Goal: Find specific page/section: Find specific page/section

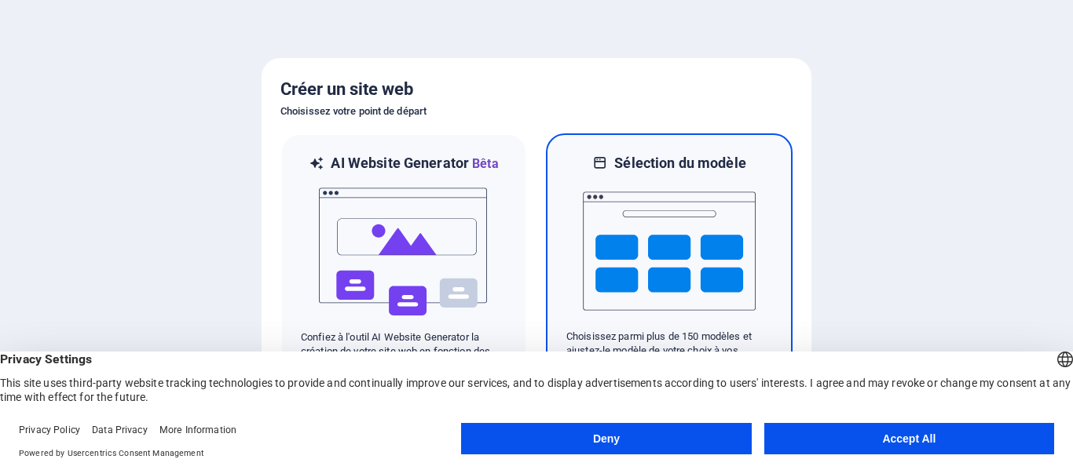
click at [604, 154] on icon at bounding box center [600, 163] width 16 height 19
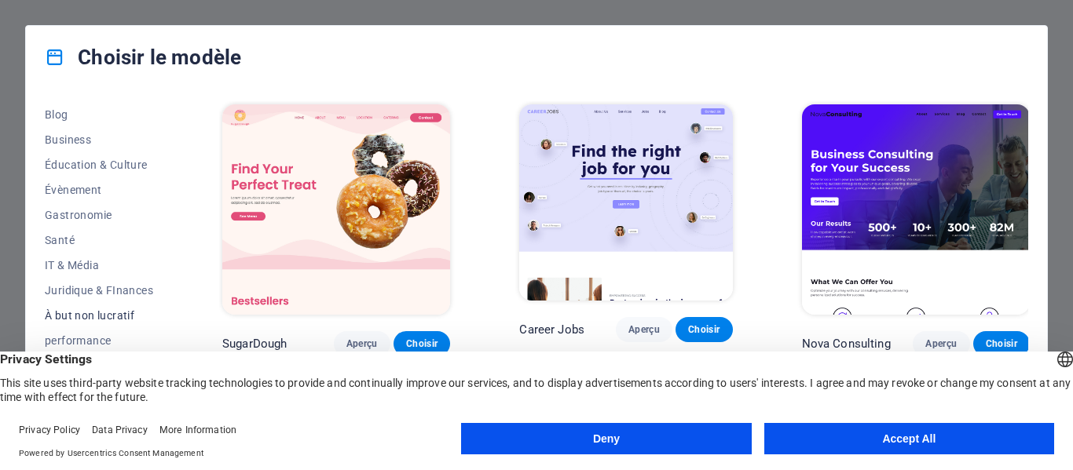
scroll to position [147, 0]
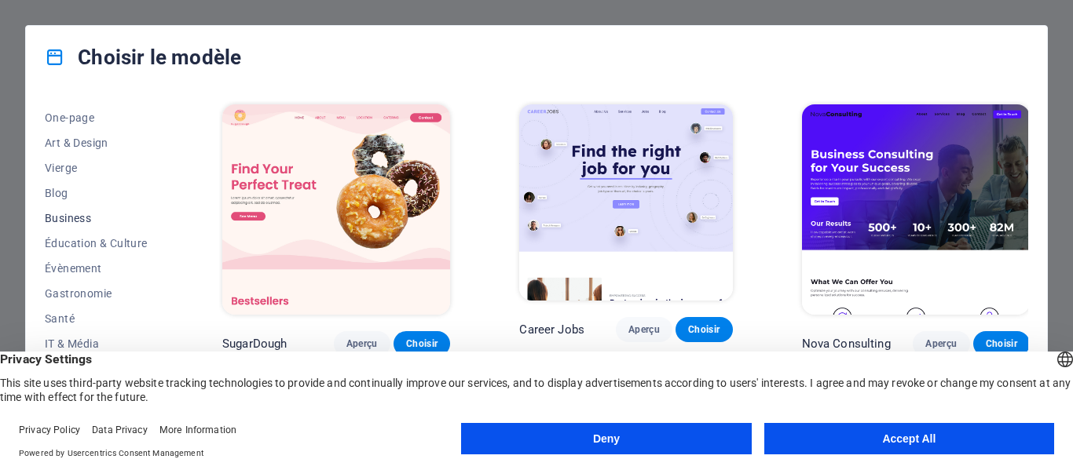
click at [85, 225] on button "Business" at bounding box center [99, 218] width 108 height 25
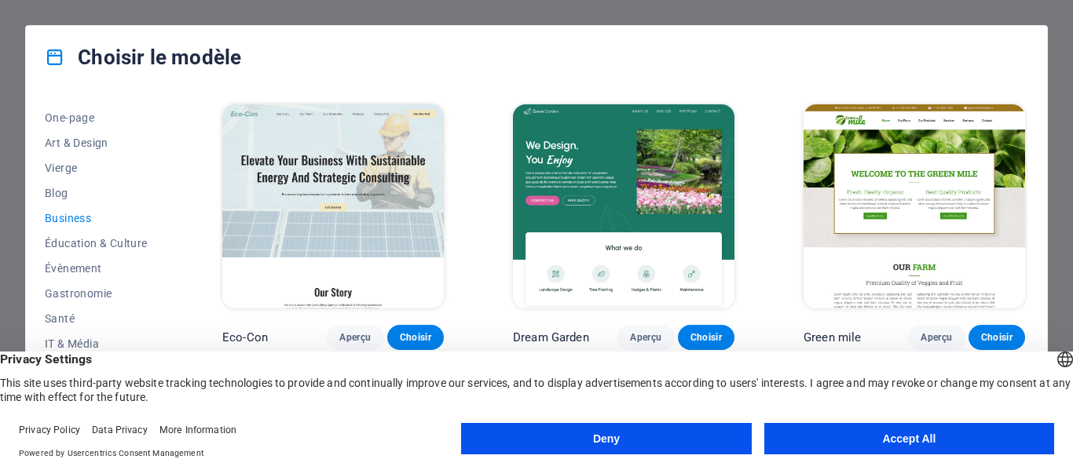
scroll to position [41, 0]
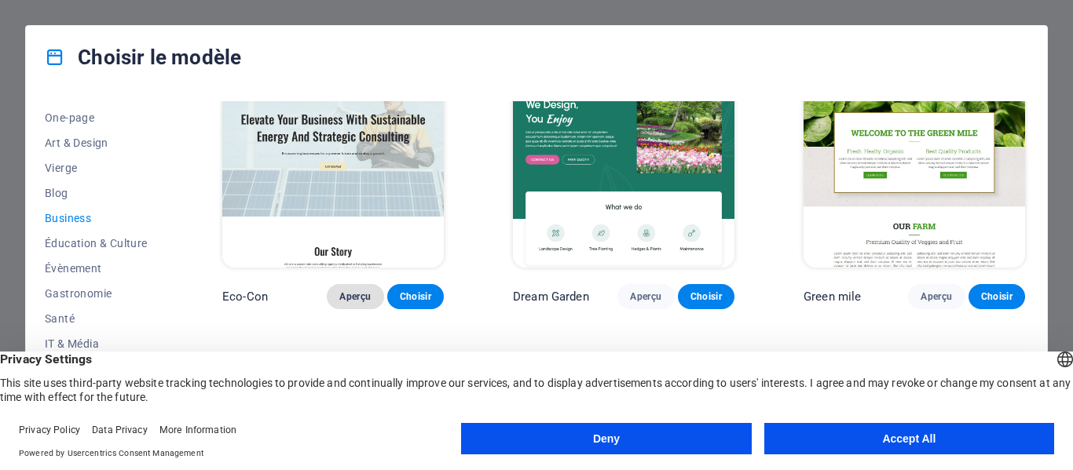
click at [353, 284] on button "Aperçu" at bounding box center [355, 296] width 57 height 25
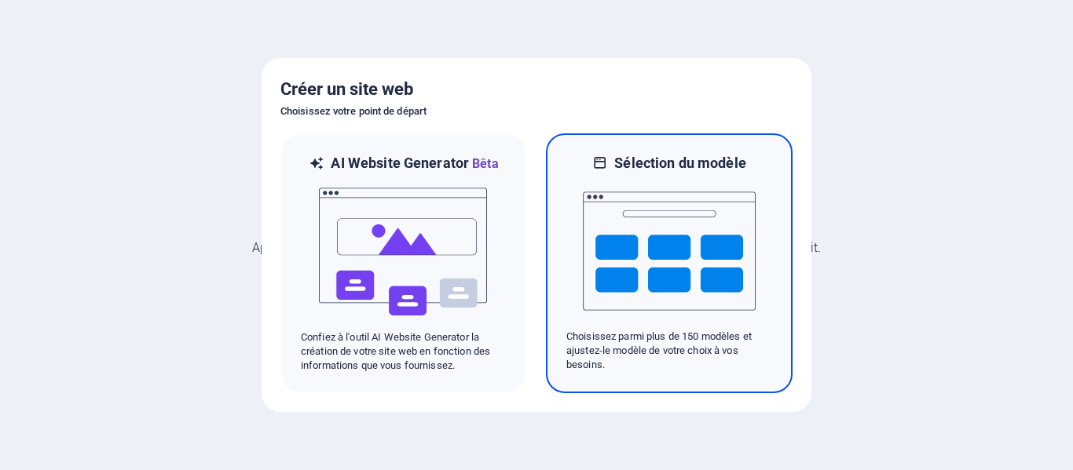
click at [660, 231] on img at bounding box center [669, 251] width 173 height 157
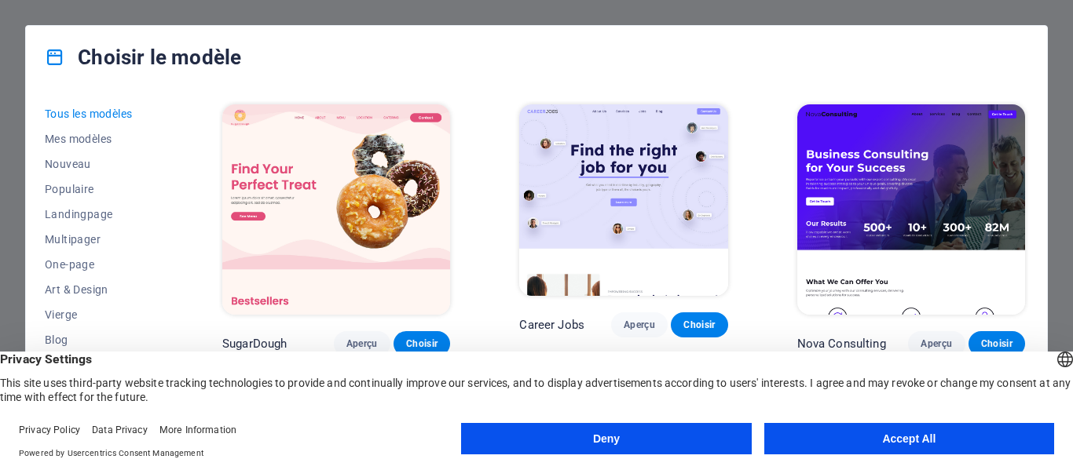
scroll to position [157, 0]
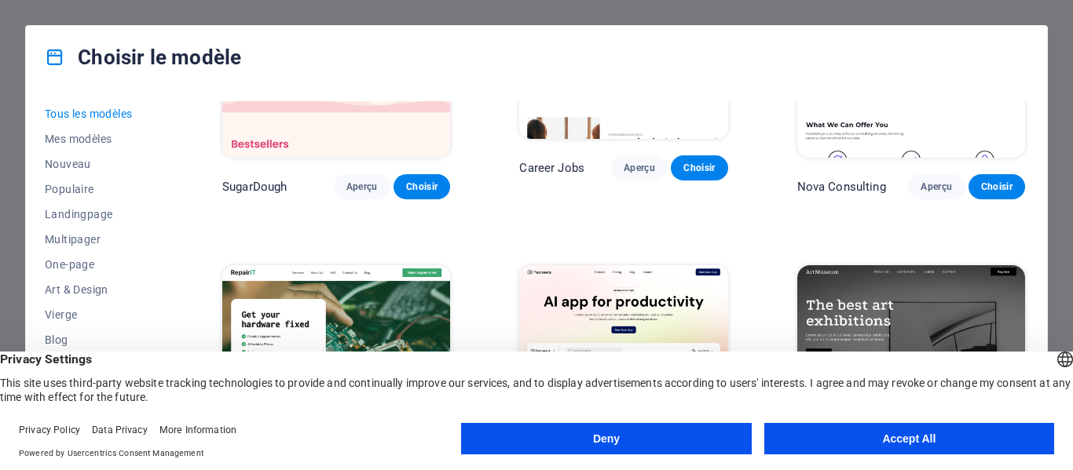
click at [897, 434] on button "Accept All" at bounding box center [909, 438] width 290 height 31
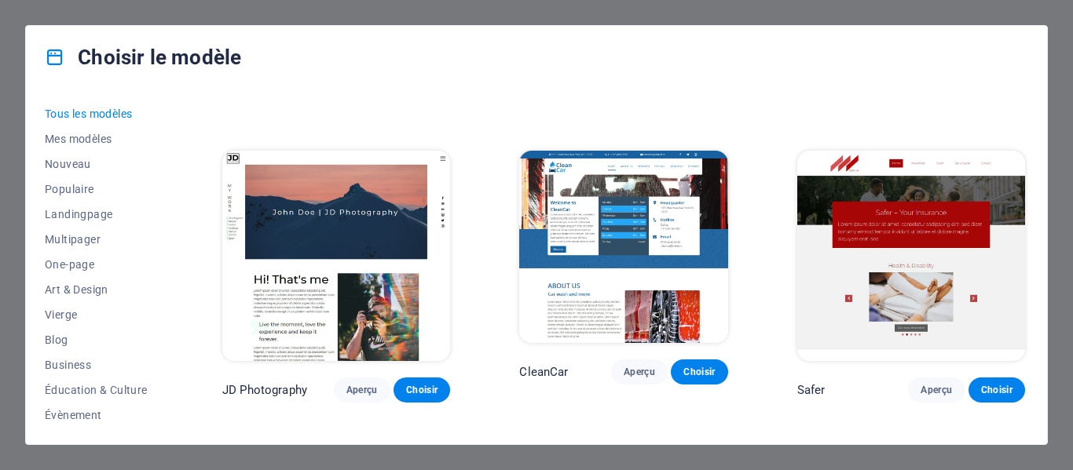
scroll to position [5969, 0]
